Goal: Use online tool/utility

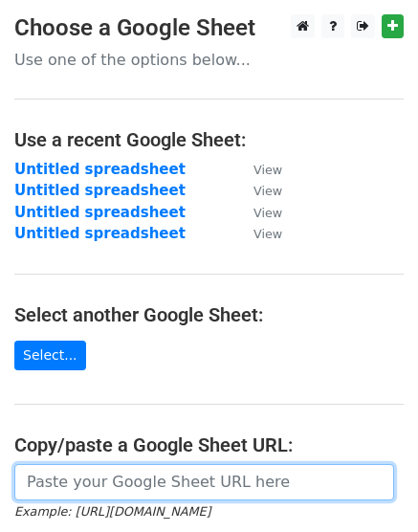
click at [157, 481] on input "url" at bounding box center [204, 482] width 380 height 36
paste input "https://docs.google.com/spreadsheets/d/1Yc2Hi1xUA2IcKFJkced05LQMSX6lmZP8mCiWEVc…"
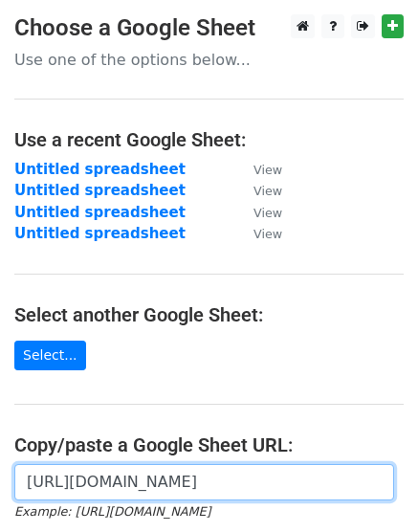
scroll to position [0, 415]
type input "https://docs.google.com/spreadsheets/d/1Yc2Hi1xUA2IcKFJkced05LQMSX6lmZP8mCiWEVc…"
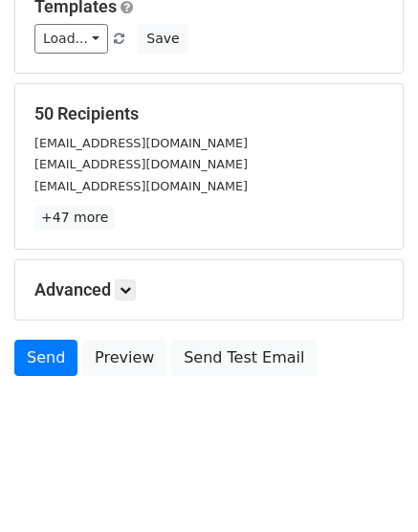
scroll to position [285, 0]
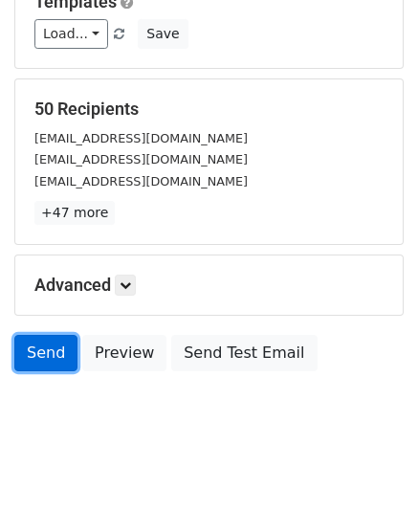
click at [61, 367] on link "Send" at bounding box center [45, 353] width 63 height 36
